Goal: Communication & Community: Answer question/provide support

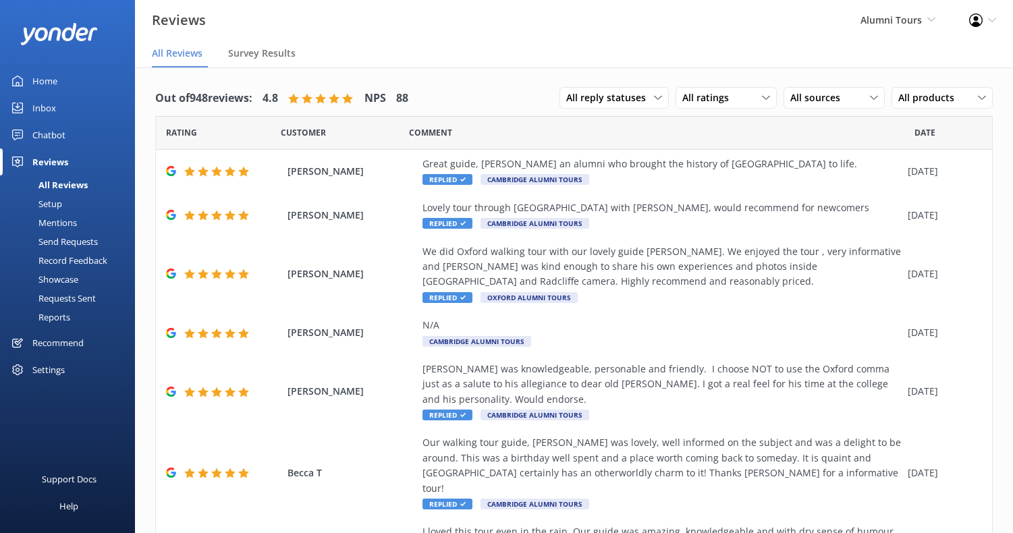
click at [57, 77] on div "Home" at bounding box center [44, 80] width 25 height 27
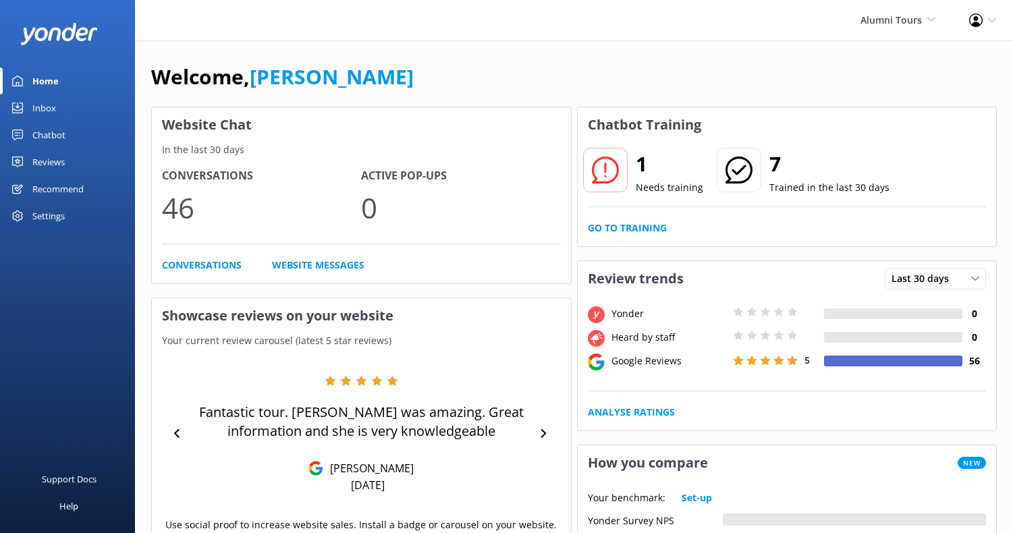
click at [51, 161] on div "Reviews" at bounding box center [48, 161] width 32 height 27
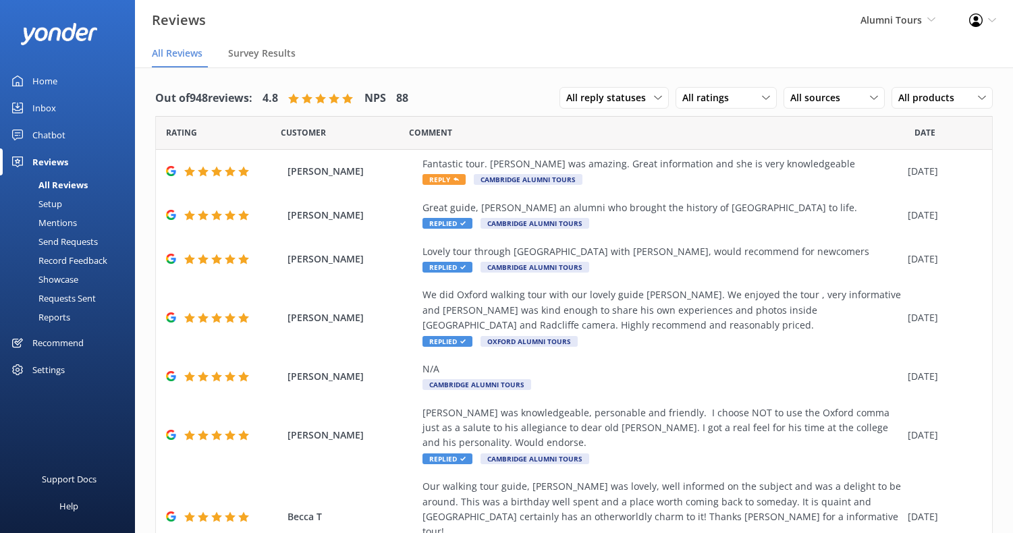
click at [57, 183] on div "All Reviews" at bounding box center [48, 184] width 80 height 19
click at [550, 159] on div "Fantastic tour. [PERSON_NAME] was amazing. Great information and she is very kn…" at bounding box center [661, 164] width 478 height 15
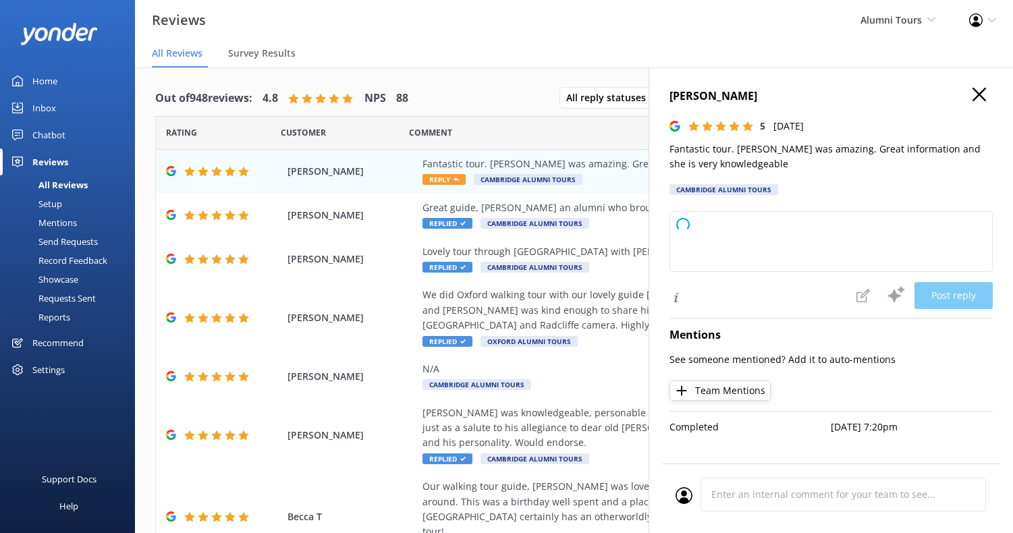
type textarea "We’re delighted to hear that you enjoyed your tour with [PERSON_NAME]. It’s won…"
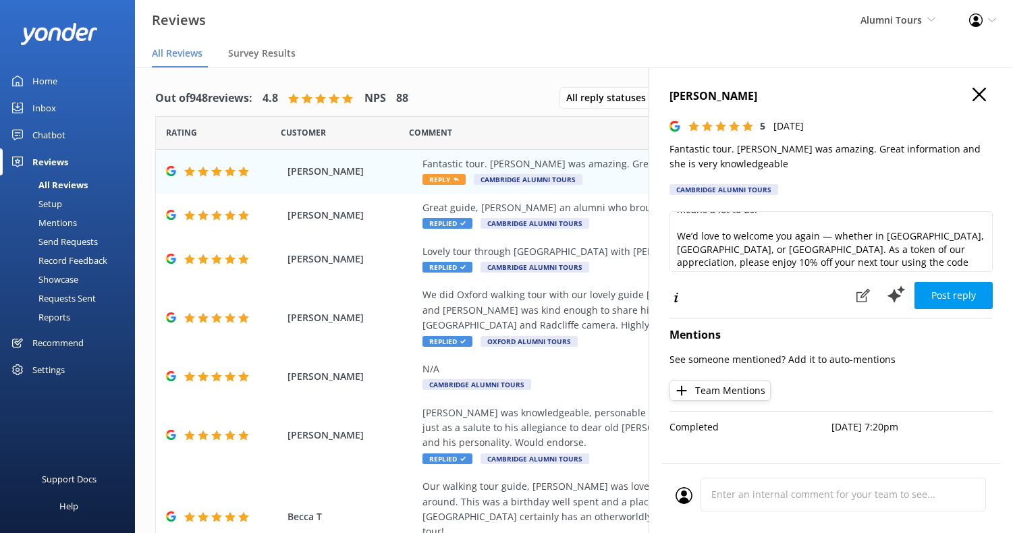
scroll to position [86, 0]
click at [951, 295] on button "Post reply" at bounding box center [953, 295] width 78 height 27
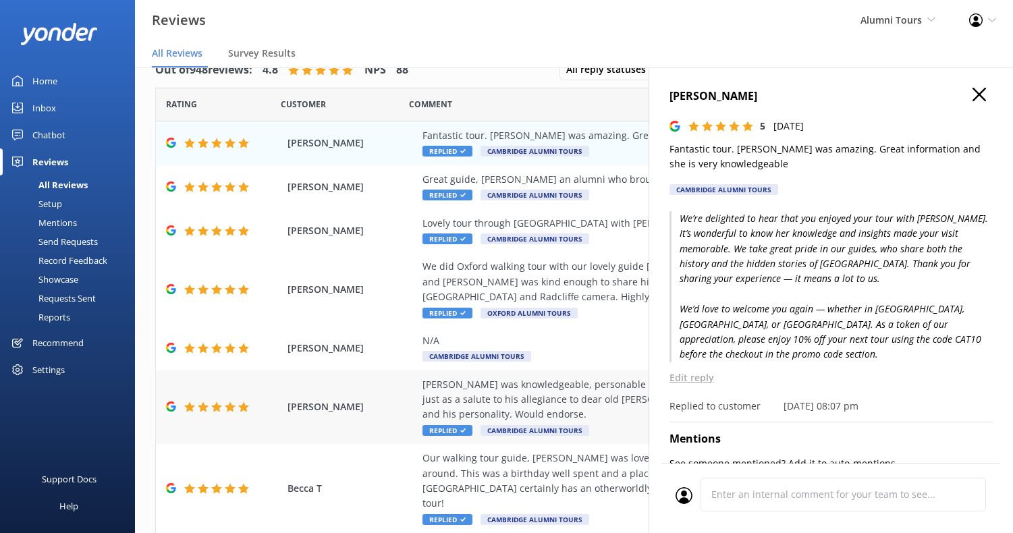
scroll to position [0, 0]
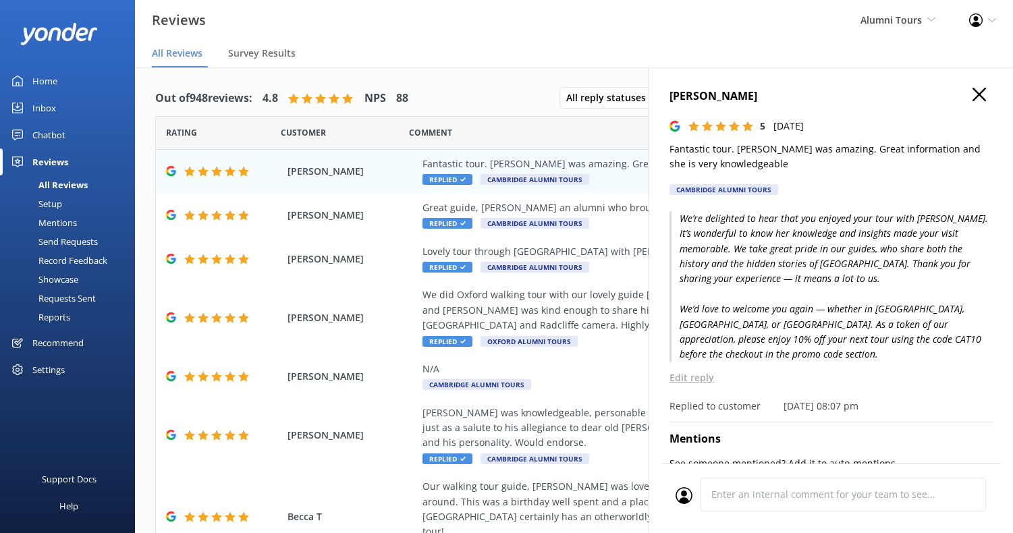
click at [982, 84] on div "[PERSON_NAME] 5 [DATE] Fantastic tour. [PERSON_NAME] was amazing. Great informa…" at bounding box center [830, 333] width 364 height 533
click at [982, 98] on use "button" at bounding box center [978, 94] width 13 height 13
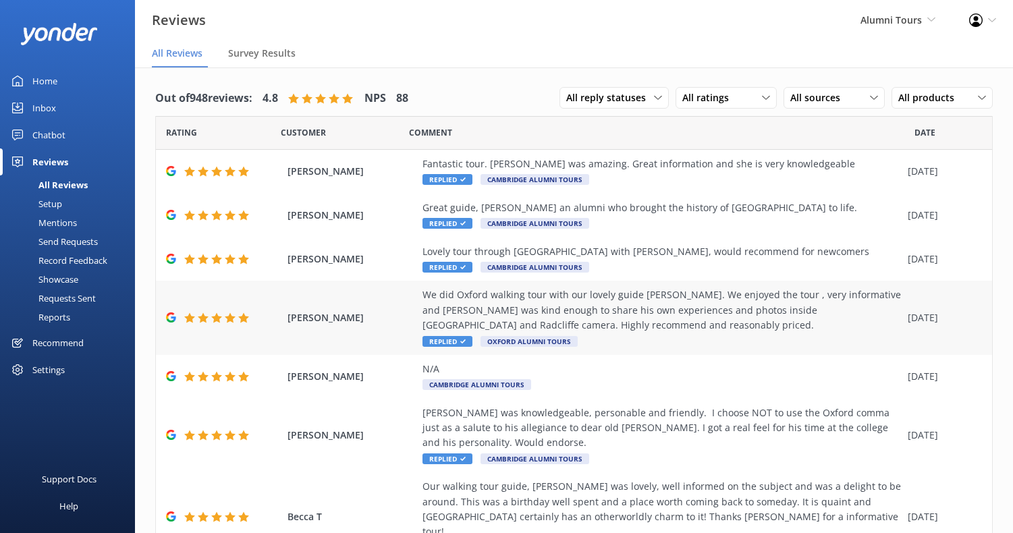
scroll to position [250, 0]
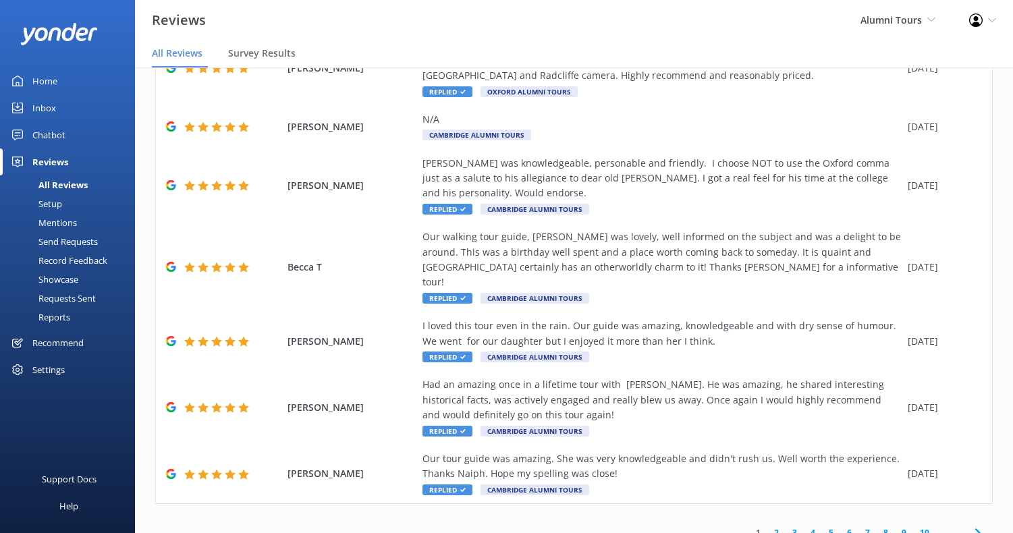
click at [777, 526] on link "2" at bounding box center [776, 532] width 18 height 13
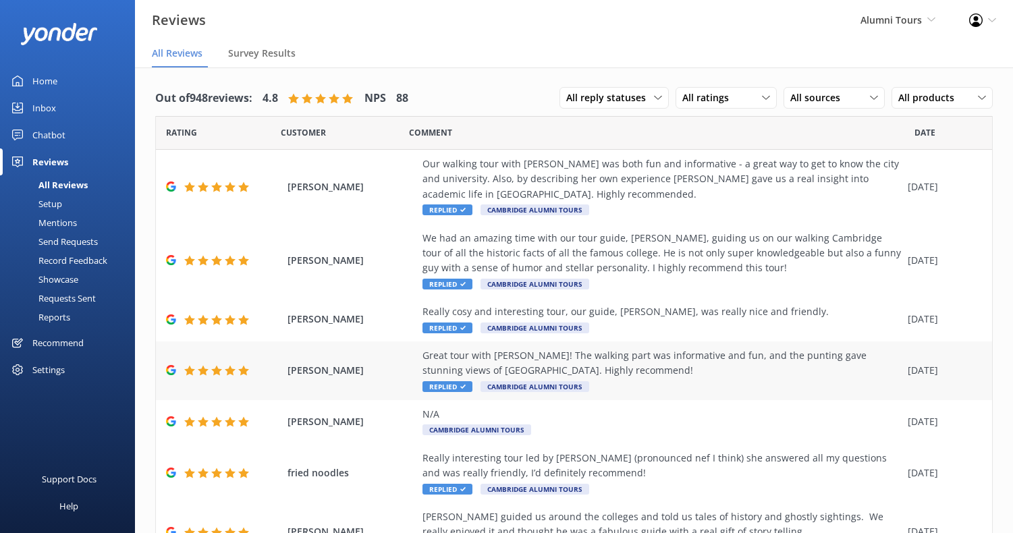
scroll to position [295, 0]
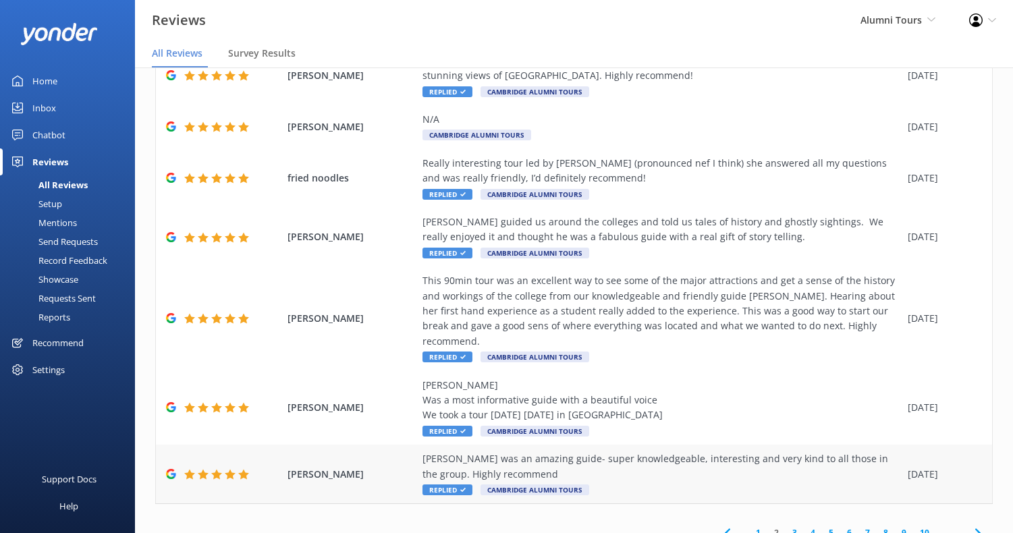
click at [623, 451] on div "[PERSON_NAME] was an amazing guide- super knowledgeable, interesting and very k…" at bounding box center [661, 466] width 478 height 30
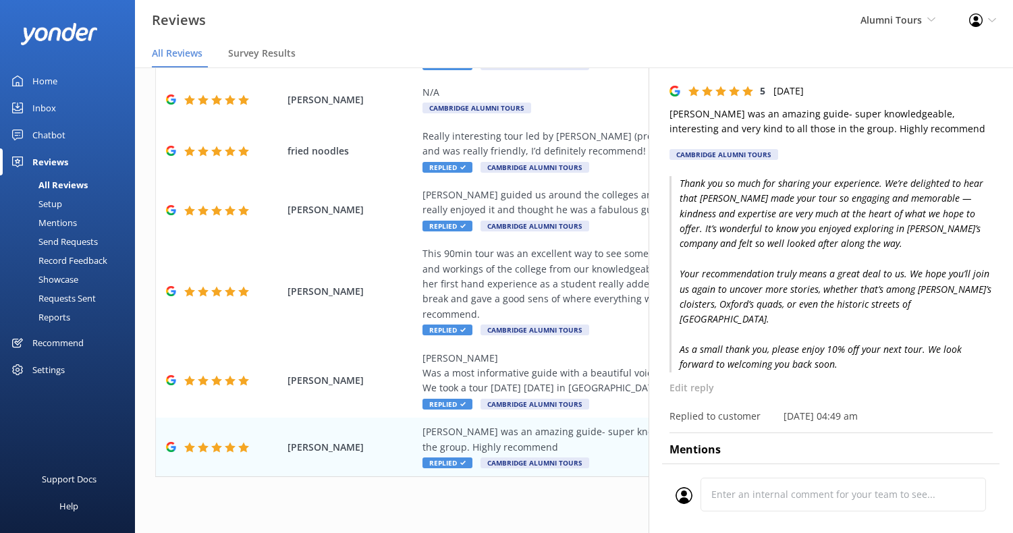
scroll to position [0, 0]
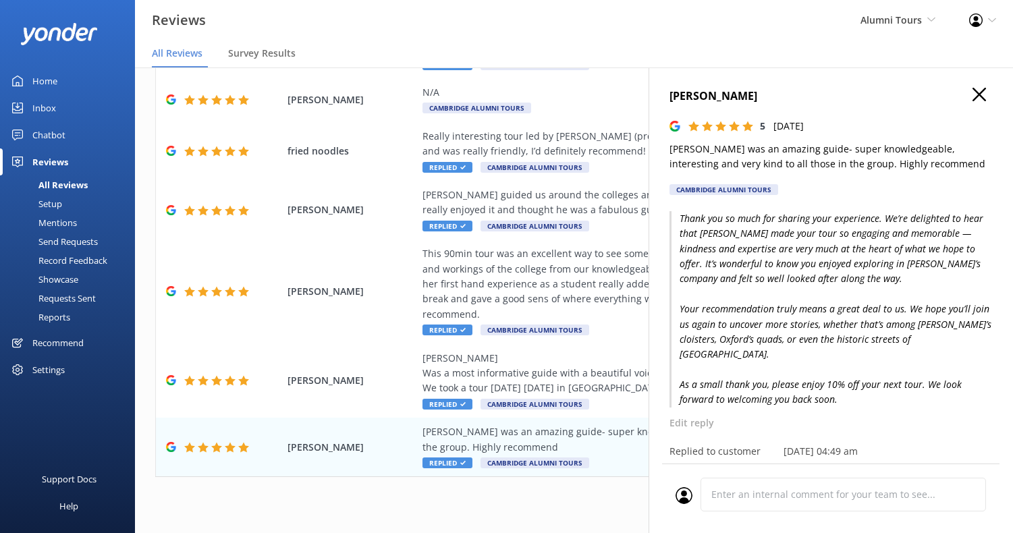
click at [974, 97] on icon "button" at bounding box center [978, 94] width 13 height 13
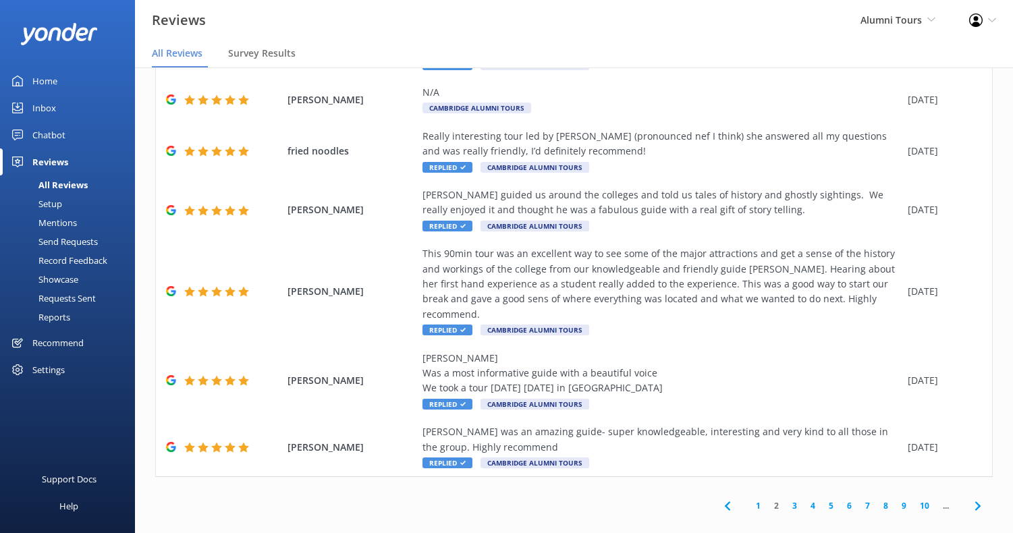
click at [791, 499] on link "3" at bounding box center [794, 505] width 18 height 13
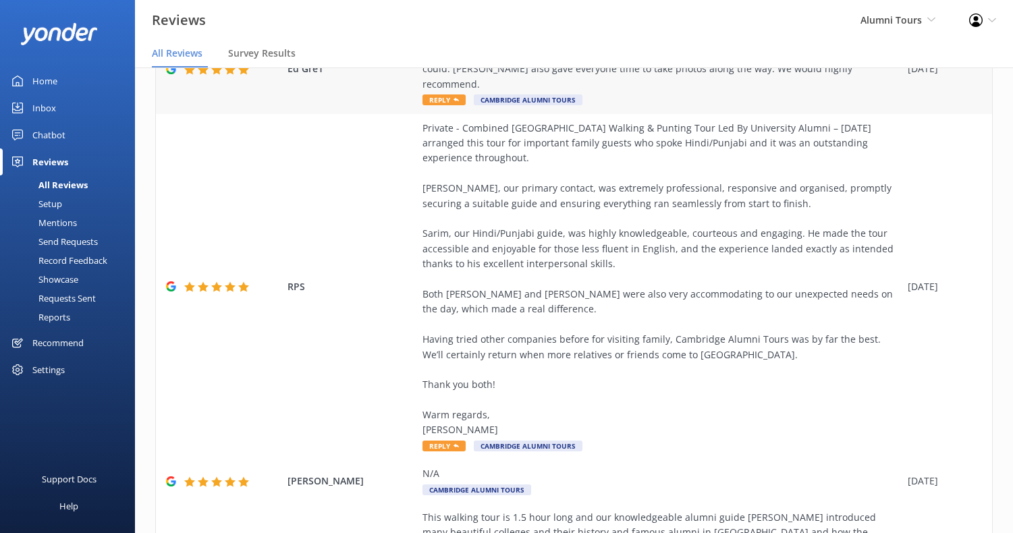
scroll to position [349, 0]
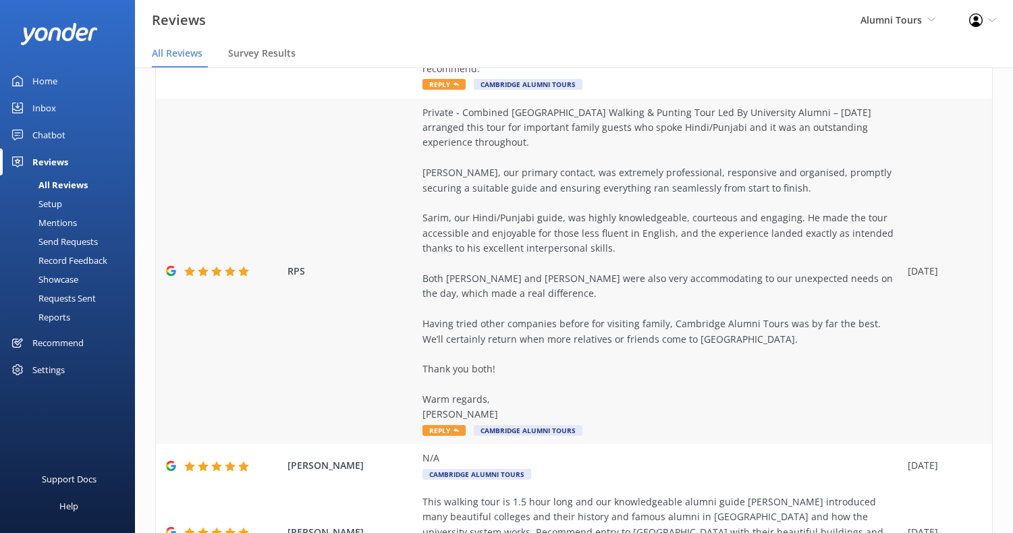
click at [617, 344] on div "Private - Combined [GEOGRAPHIC_DATA] Walking & Punting Tour Led By University A…" at bounding box center [661, 263] width 478 height 317
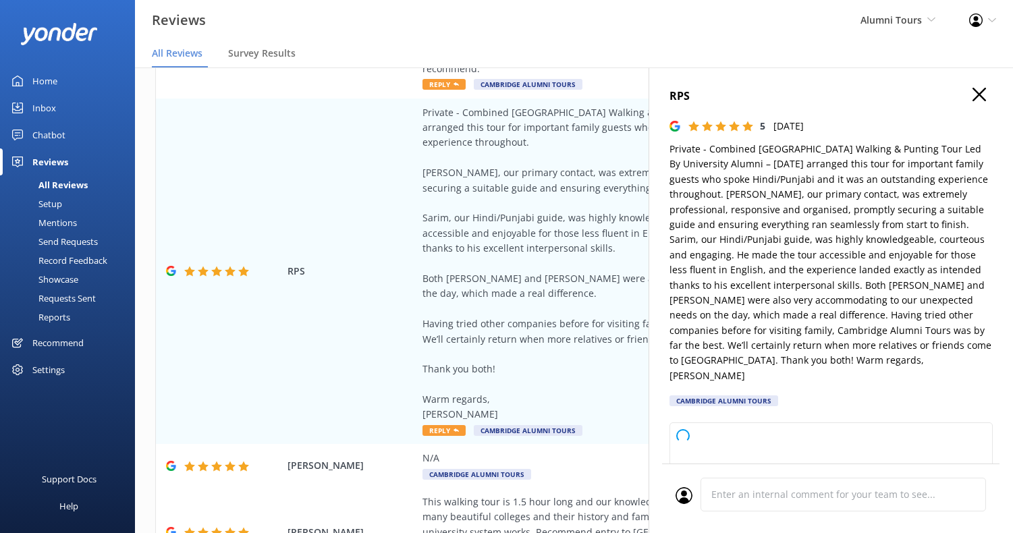
type textarea "Thank you so much for your thoughtful review, [PERSON_NAME]. We’re delighted to…"
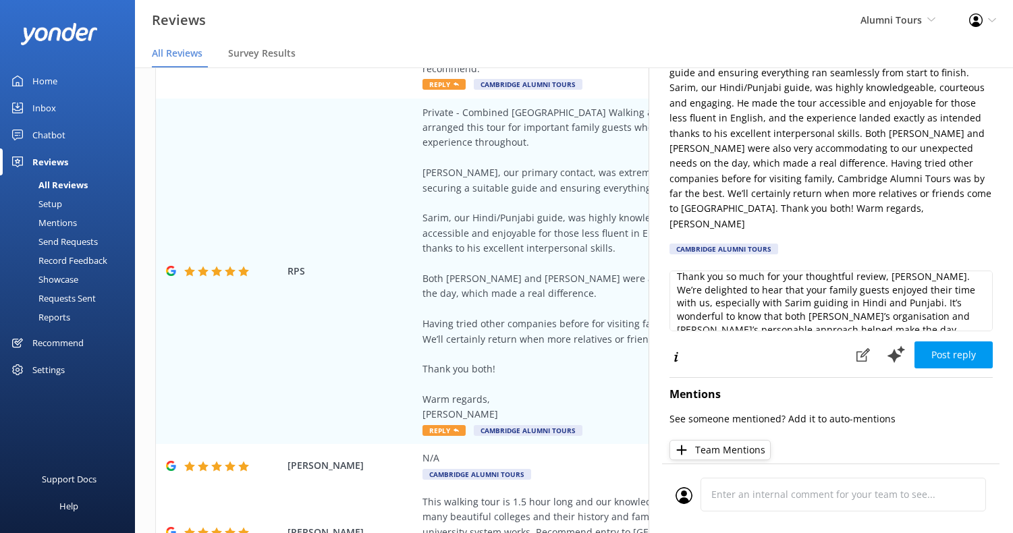
scroll to position [0, 0]
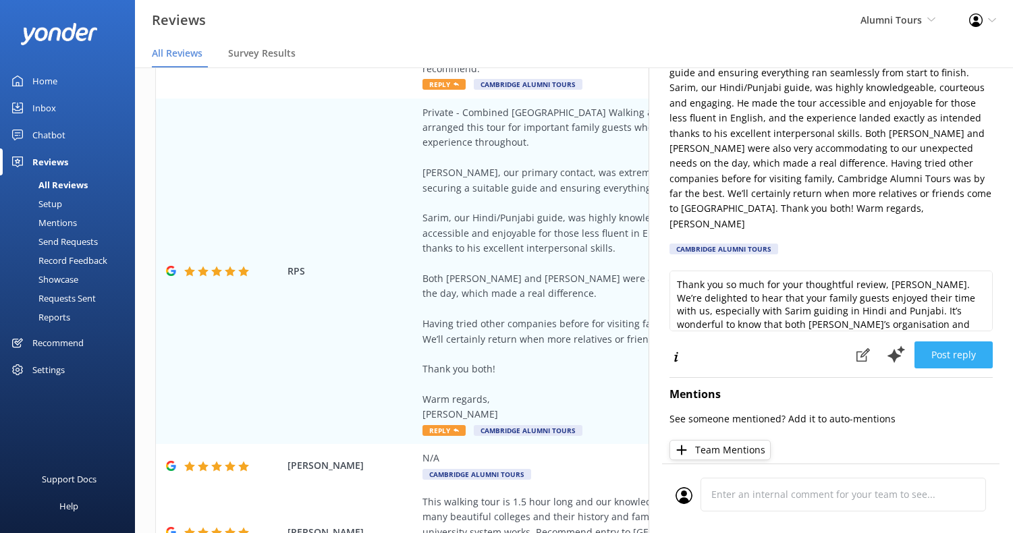
click at [937, 348] on button "Post reply" at bounding box center [953, 354] width 78 height 27
